Goal: Navigation & Orientation: Understand site structure

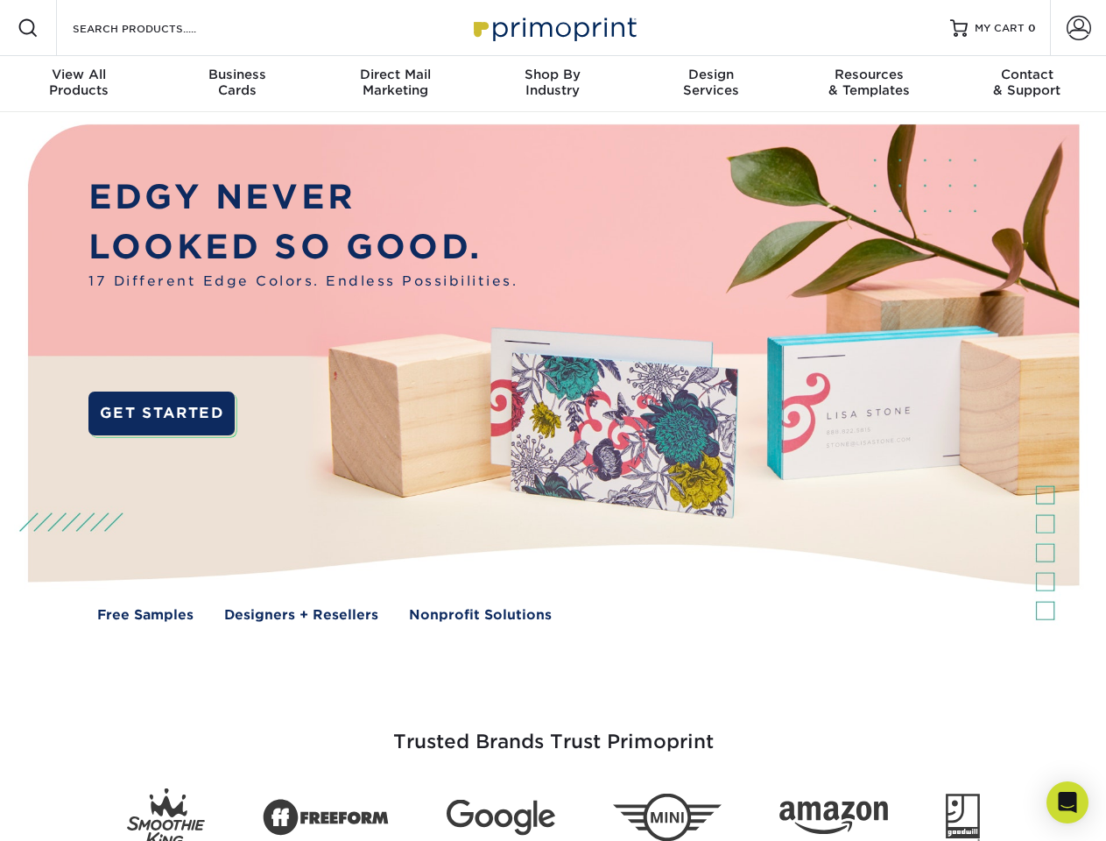
click at [553, 420] on img at bounding box center [552, 385] width 1095 height 547
click at [28, 28] on span at bounding box center [28, 28] width 21 height 21
click at [1078, 28] on span at bounding box center [1079, 28] width 25 height 25
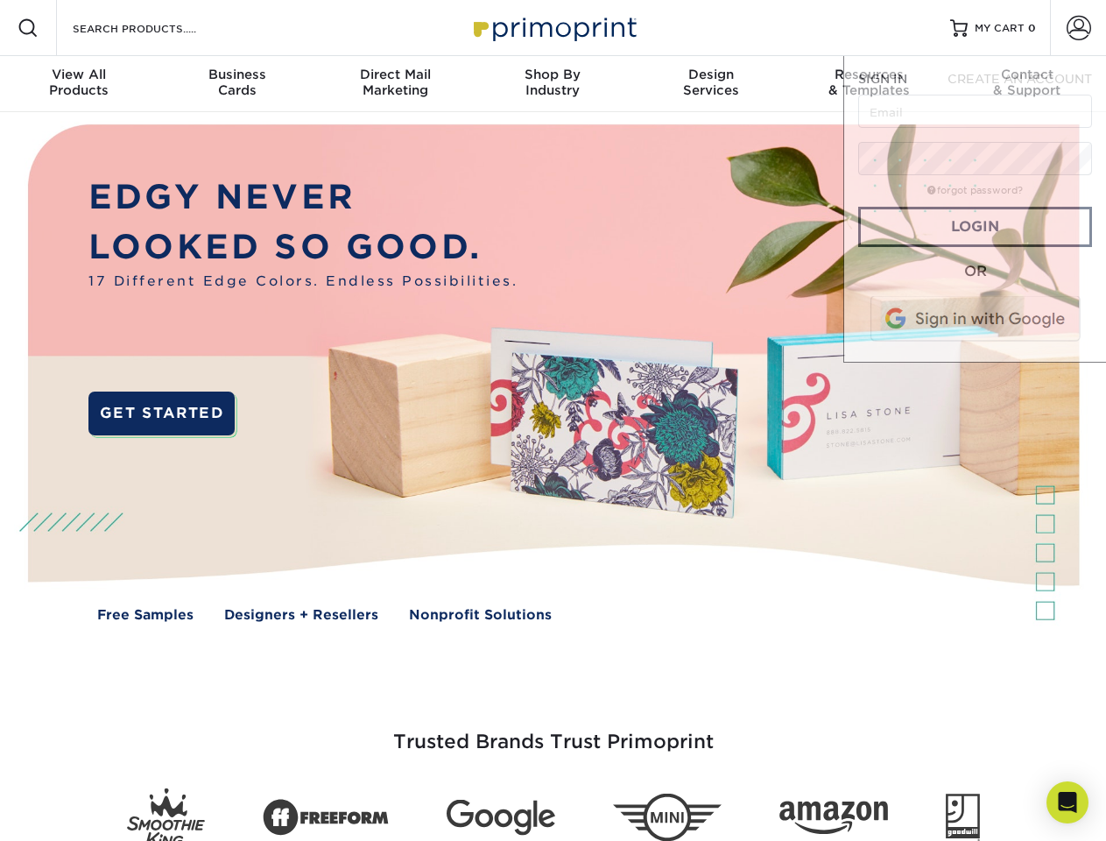
click at [79, 84] on div "View All Products" at bounding box center [79, 83] width 158 height 32
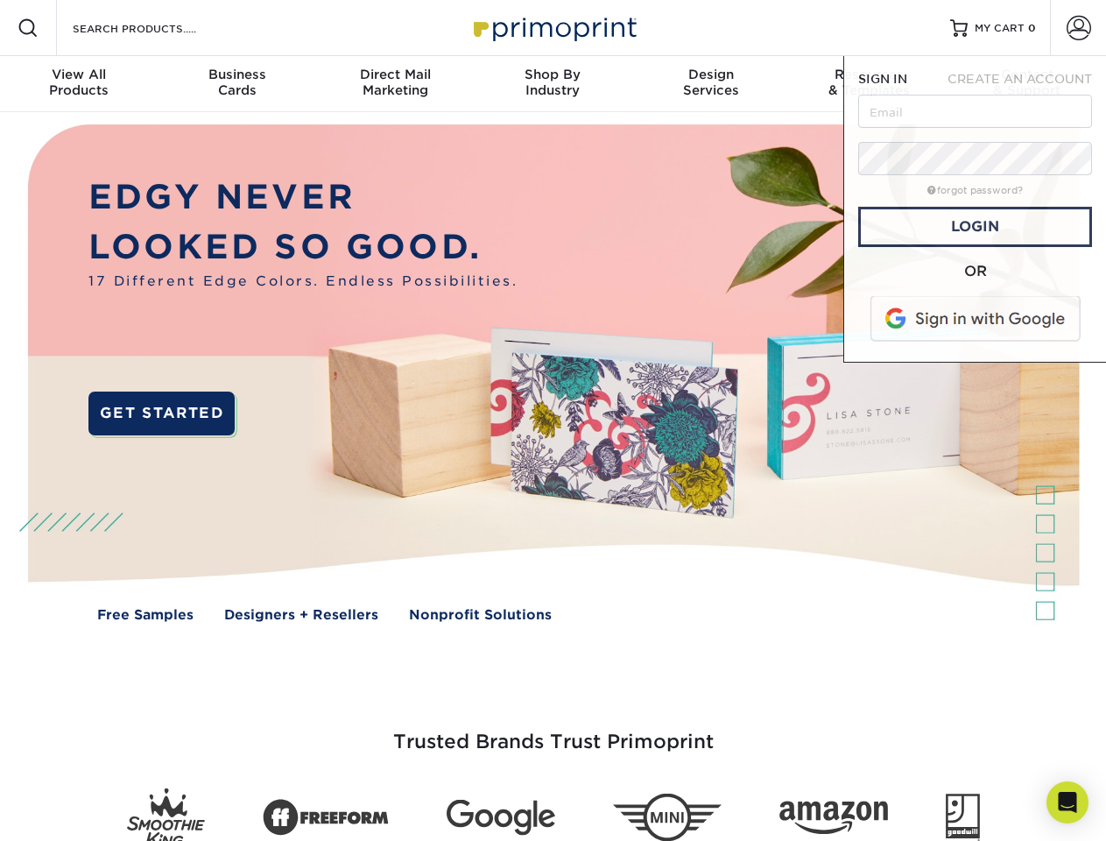
click at [236, 84] on div "Business Cards" at bounding box center [237, 83] width 158 height 32
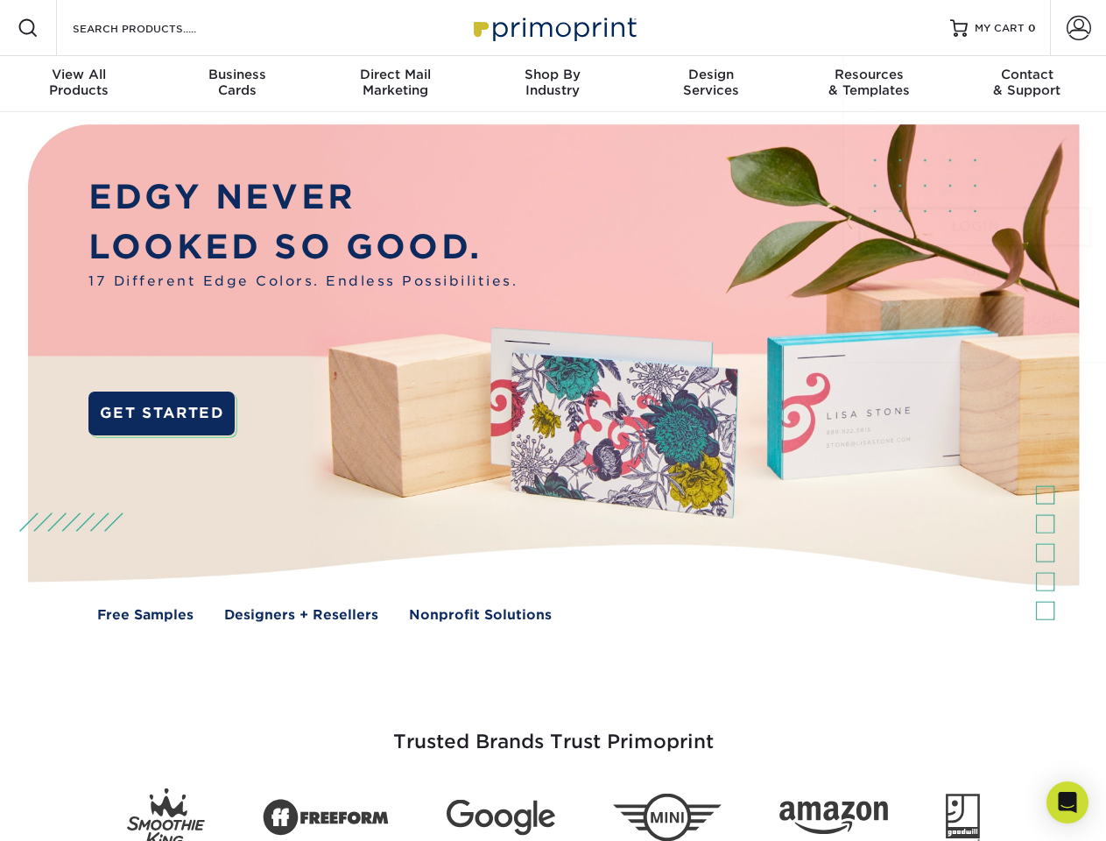
click at [395, 84] on div "Direct Mail Marketing" at bounding box center [395, 83] width 158 height 32
click at [553, 84] on div "Shop By Industry" at bounding box center [553, 83] width 158 height 32
click at [711, 84] on div "Design Services" at bounding box center [711, 83] width 158 height 32
click at [869, 84] on span "SIGN IN" at bounding box center [882, 79] width 49 height 14
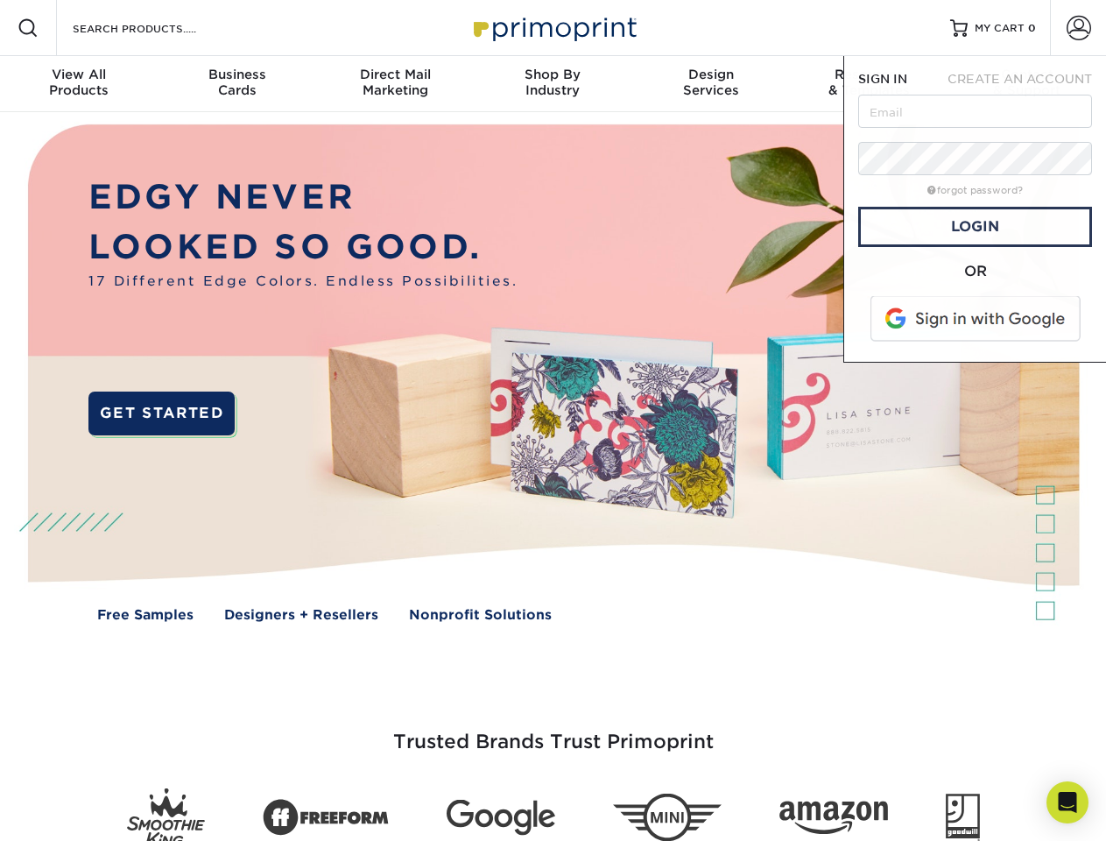
click at [1027, 84] on span "CREATE AN ACCOUNT" at bounding box center [1020, 79] width 145 height 14
